Goal: Use online tool/utility: Utilize a website feature to perform a specific function

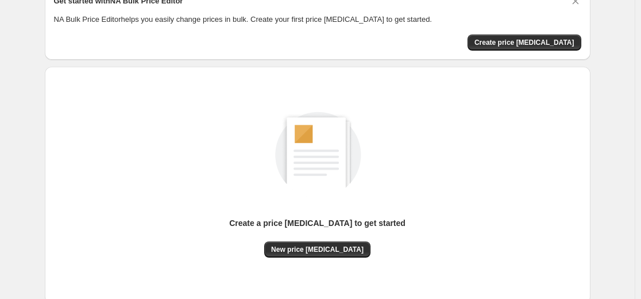
scroll to position [115, 0]
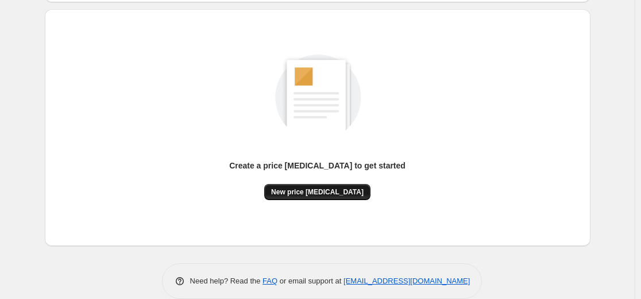
click at [342, 195] on span "New price [MEDICAL_DATA]" at bounding box center [317, 191] width 92 height 9
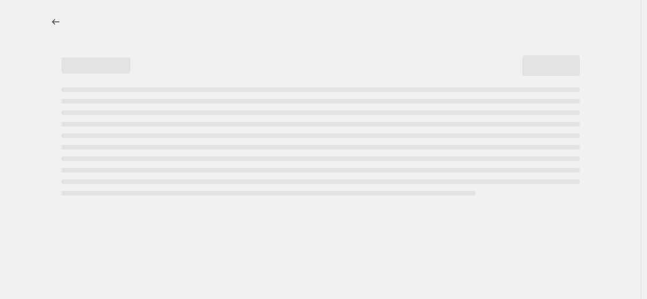
select select "percentage"
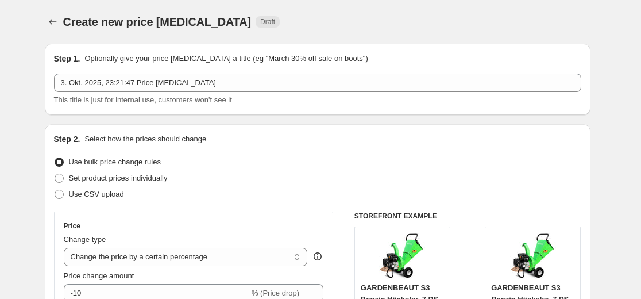
scroll to position [115, 0]
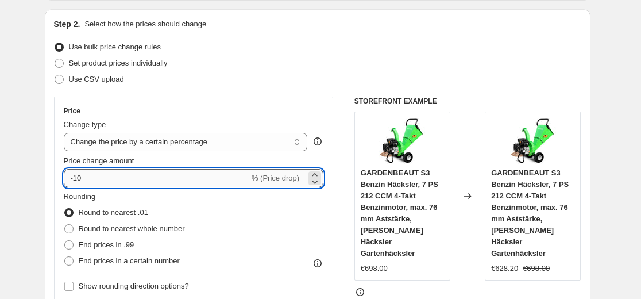
click at [164, 173] on input "-10" at bounding box center [156, 178] width 185 height 18
type input "-1"
type input "-35"
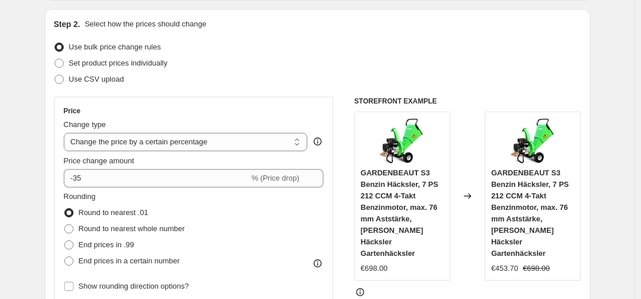
click at [297, 21] on div "Step 2. Select how the prices should change" at bounding box center [317, 23] width 527 height 11
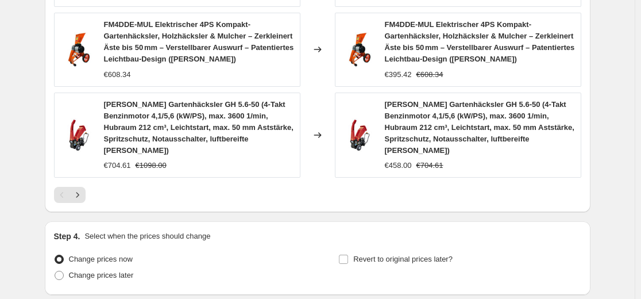
scroll to position [949, 0]
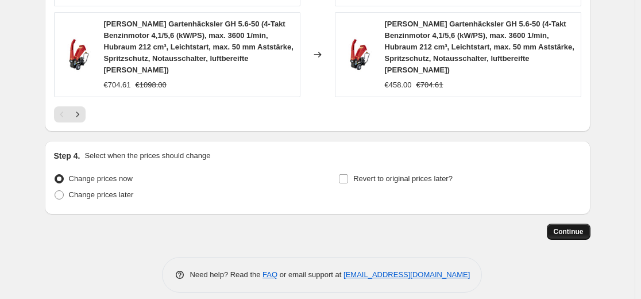
click at [575, 227] on button "Continue" at bounding box center [569, 231] width 44 height 16
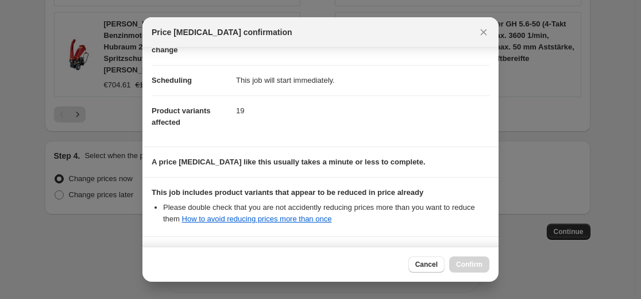
scroll to position [185, 0]
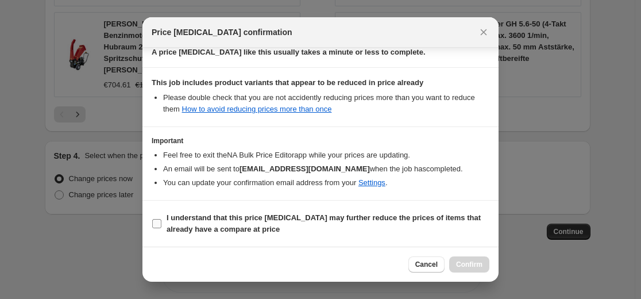
click at [391, 211] on label "I understand that this price [MEDICAL_DATA] may further reduce the prices of it…" at bounding box center [321, 224] width 338 height 28
click at [161, 219] on input "I understand that this price [MEDICAL_DATA] may further reduce the prices of it…" at bounding box center [156, 223] width 9 height 9
checkbox input "true"
click at [470, 268] on span "Confirm" at bounding box center [469, 264] width 26 height 9
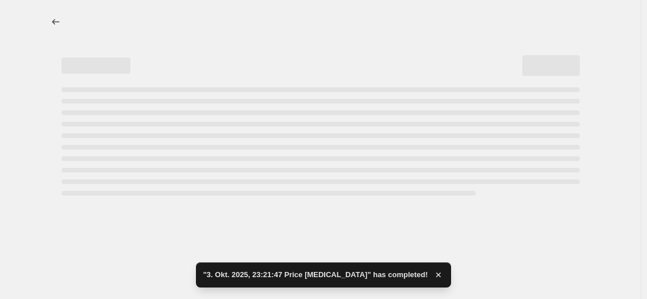
select select "percentage"
